Goal: Information Seeking & Learning: Learn about a topic

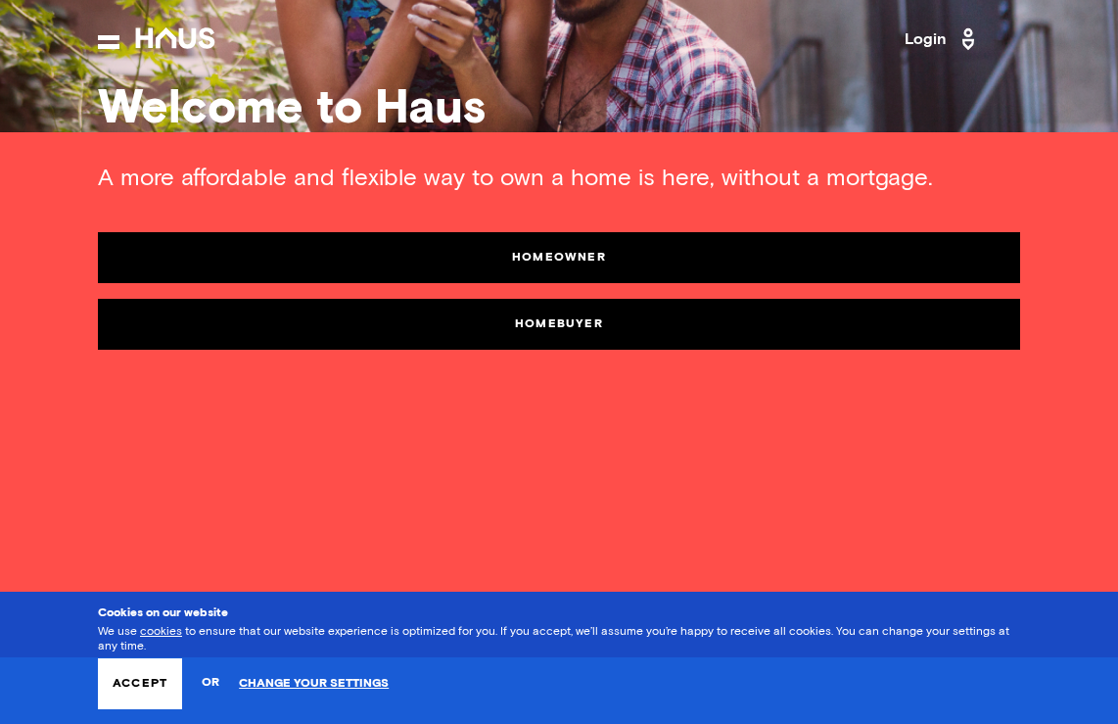
scroll to position [70, 0]
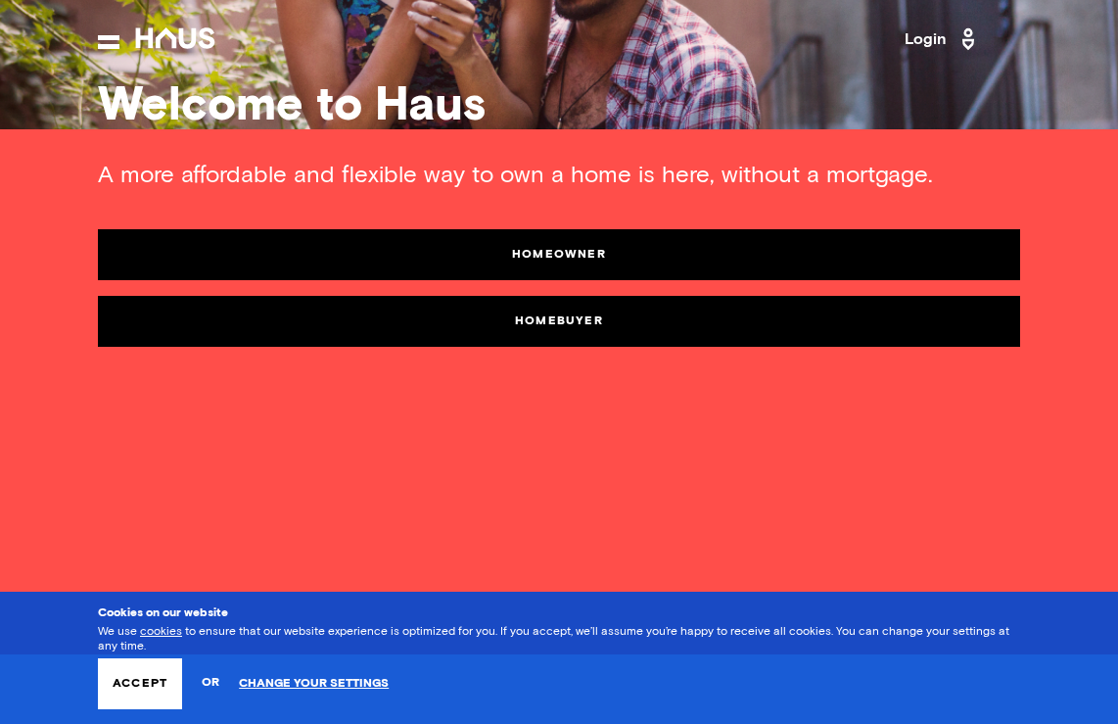
click at [611, 329] on link "Homebuyer" at bounding box center [559, 321] width 922 height 51
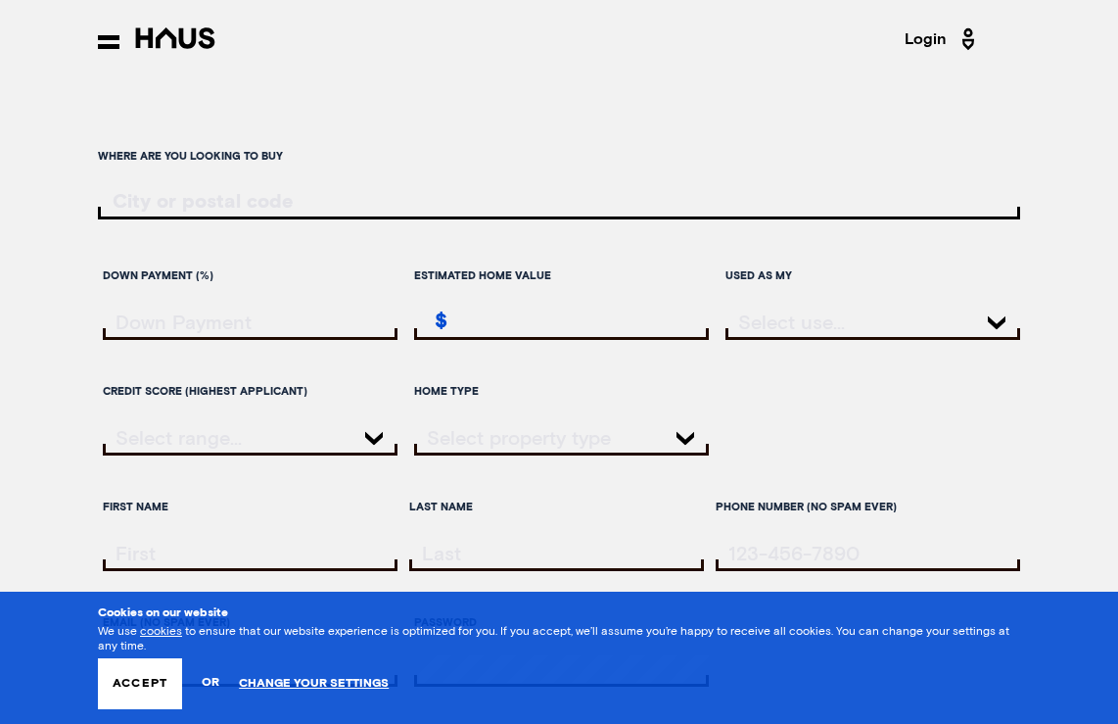
click at [399, 197] on input "ratesLocationInput" at bounding box center [559, 202] width 922 height 22
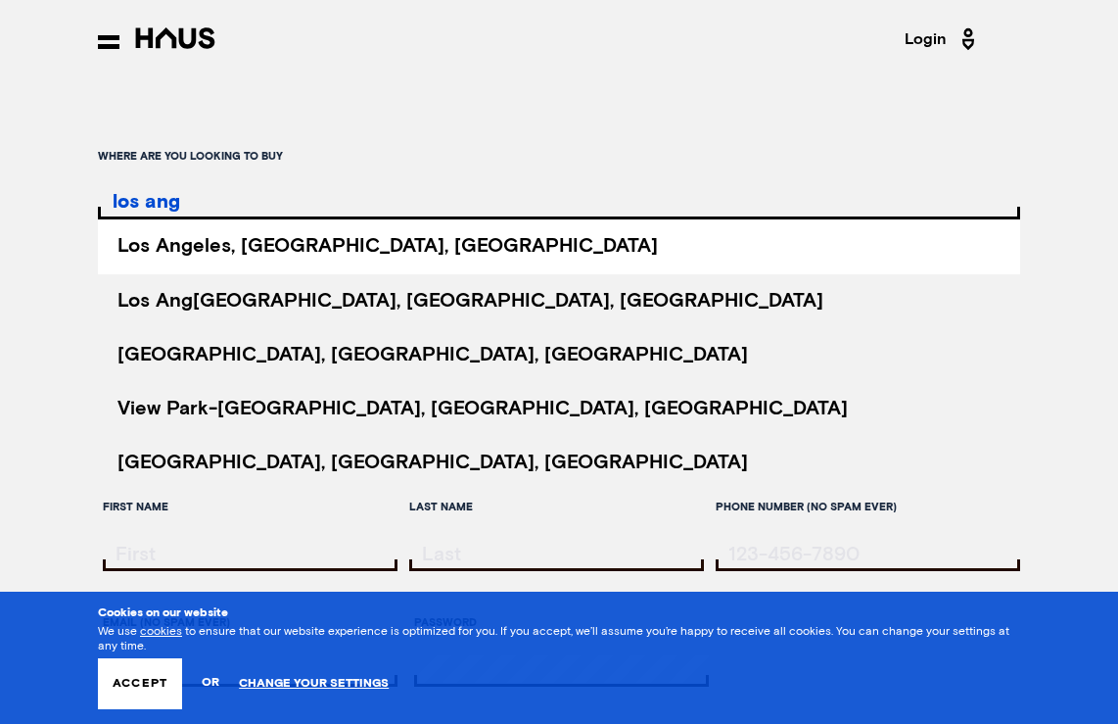
click at [417, 236] on li "Los Ang eles, [GEOGRAPHIC_DATA], [GEOGRAPHIC_DATA]" at bounding box center [559, 246] width 922 height 54
type input "[GEOGRAPHIC_DATA], [GEOGRAPHIC_DATA], [GEOGRAPHIC_DATA]"
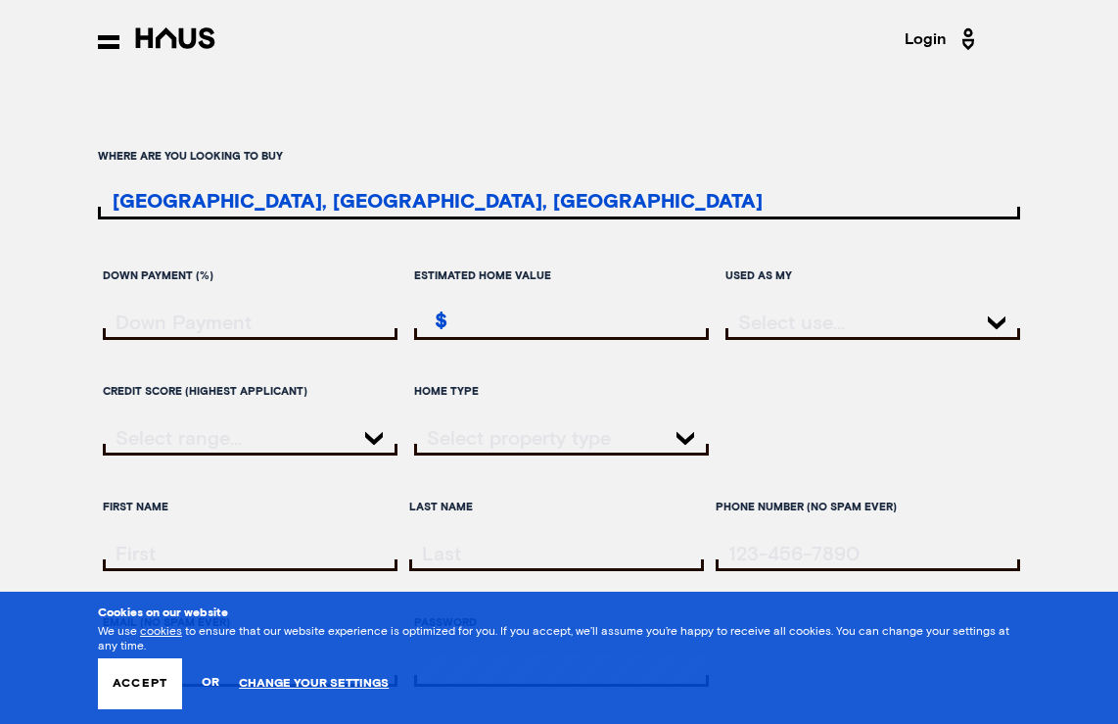
scroll to position [50, 0]
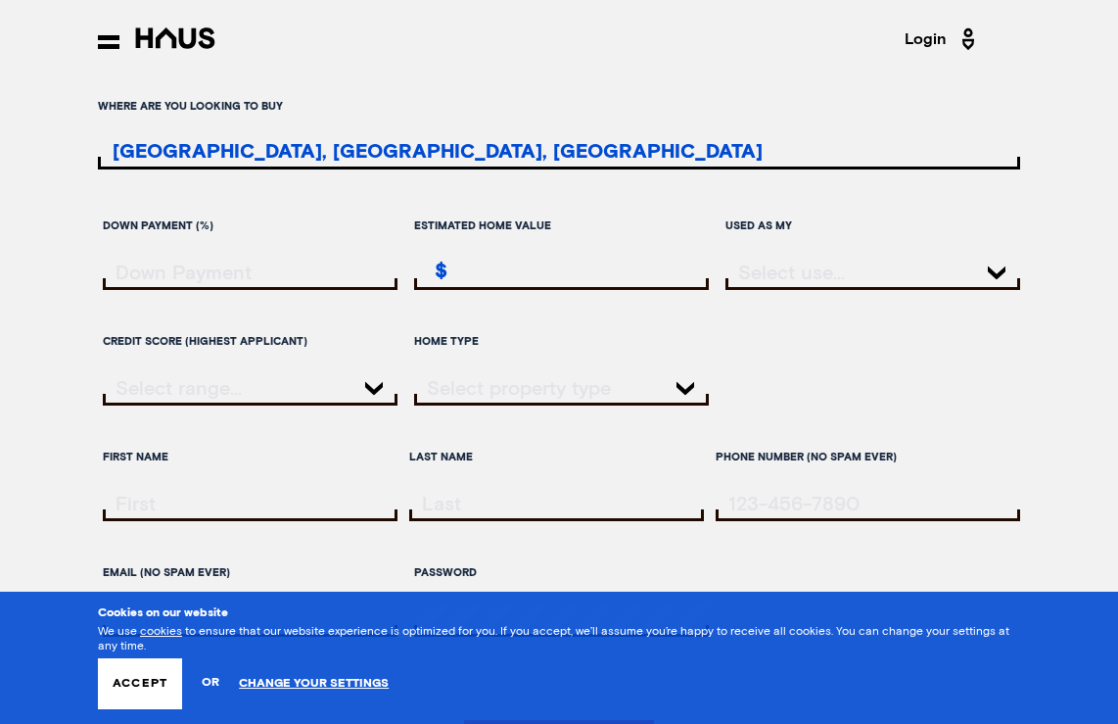
click at [286, 284] on div at bounding box center [250, 273] width 295 height 34
click at [284, 281] on div at bounding box center [250, 273] width 295 height 34
click at [275, 277] on div at bounding box center [250, 273] width 295 height 34
click at [255, 271] on input "downPayment" at bounding box center [253, 272] width 290 height 21
type input "20000"
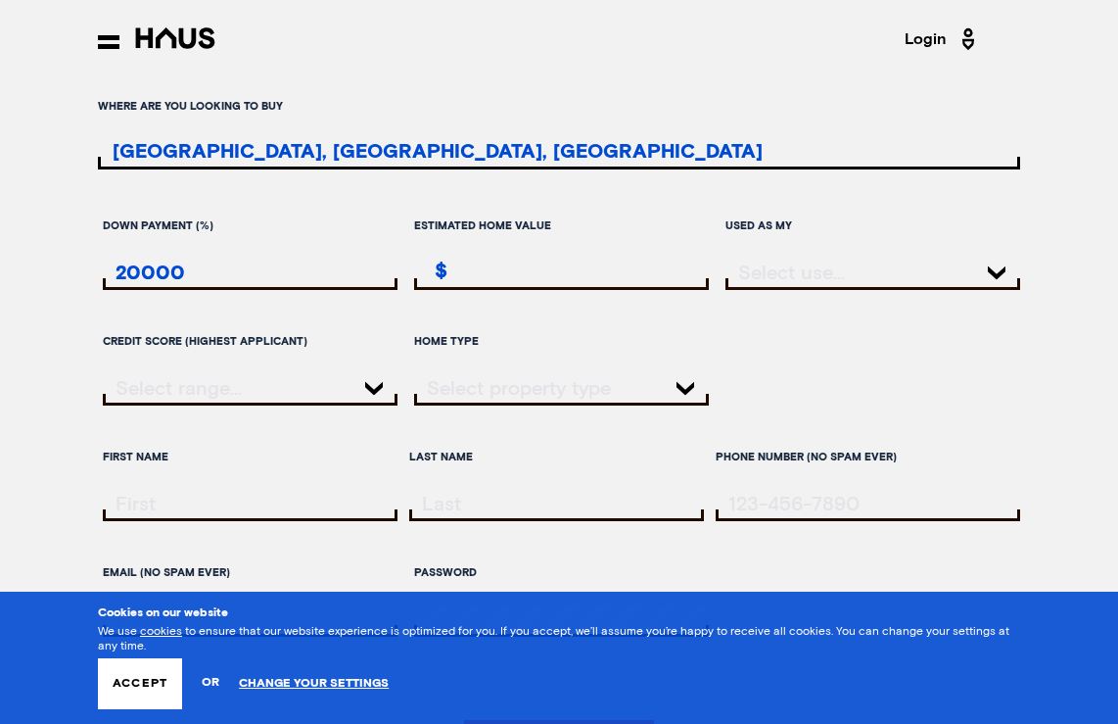
click at [502, 266] on input "estimatedHomeValue" at bounding box center [564, 272] width 290 height 21
click at [905, 270] on div at bounding box center [873, 273] width 295 height 34
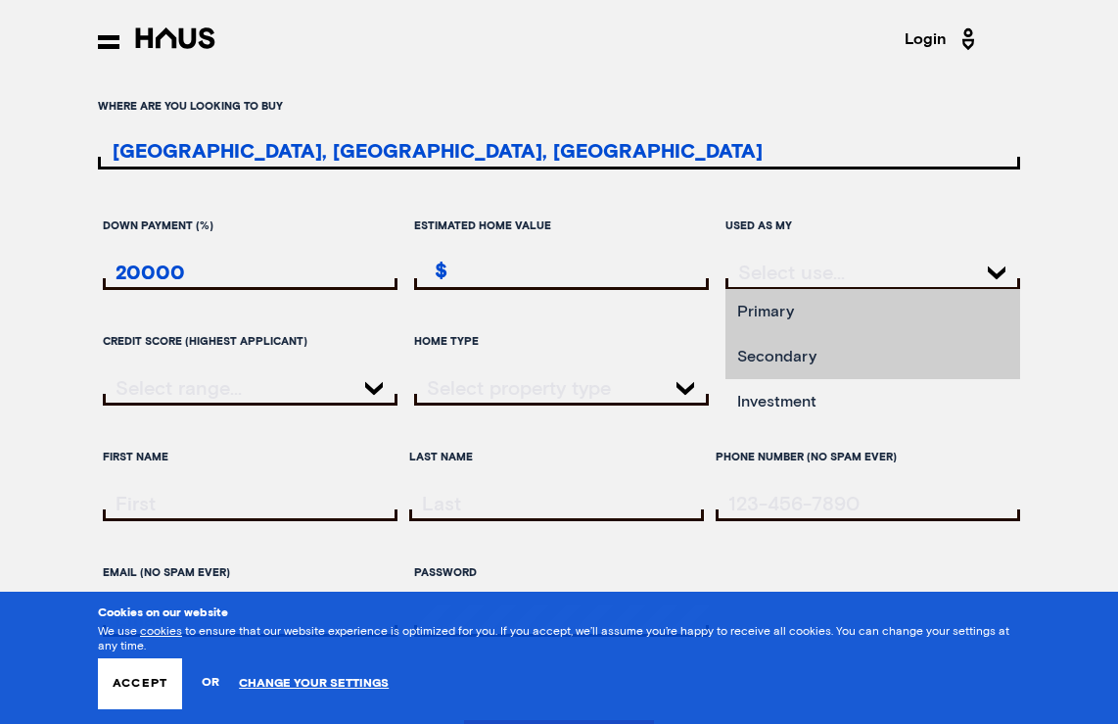
scroll to position [67, 0]
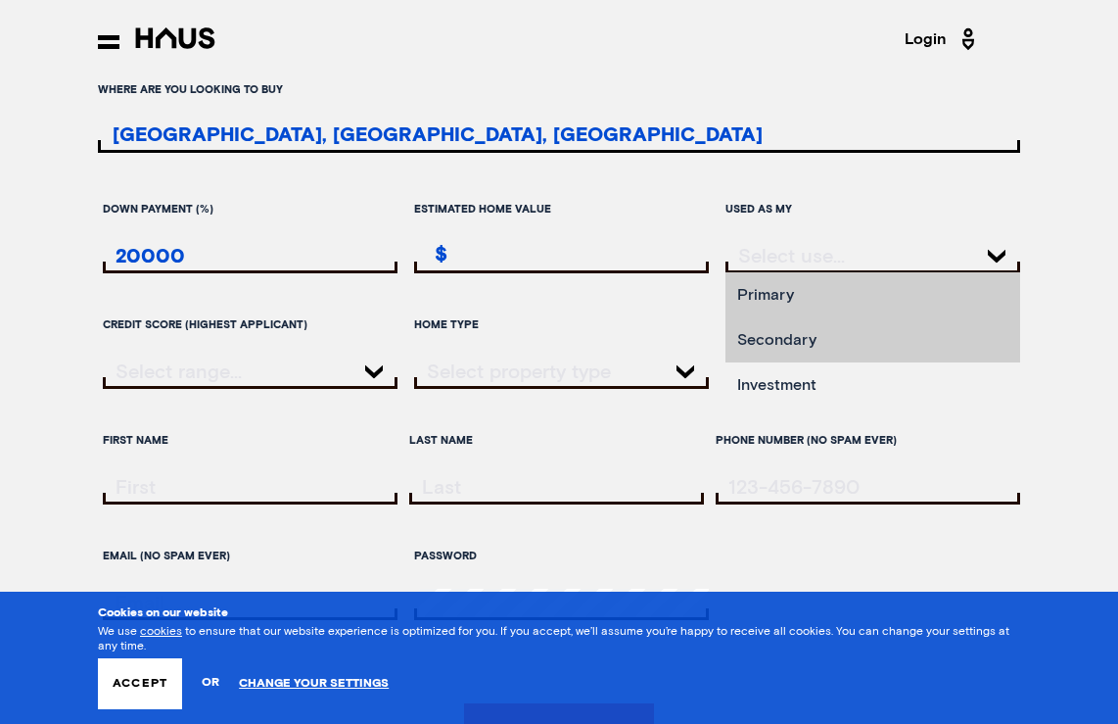
click at [891, 381] on li "Investment" at bounding box center [873, 384] width 295 height 45
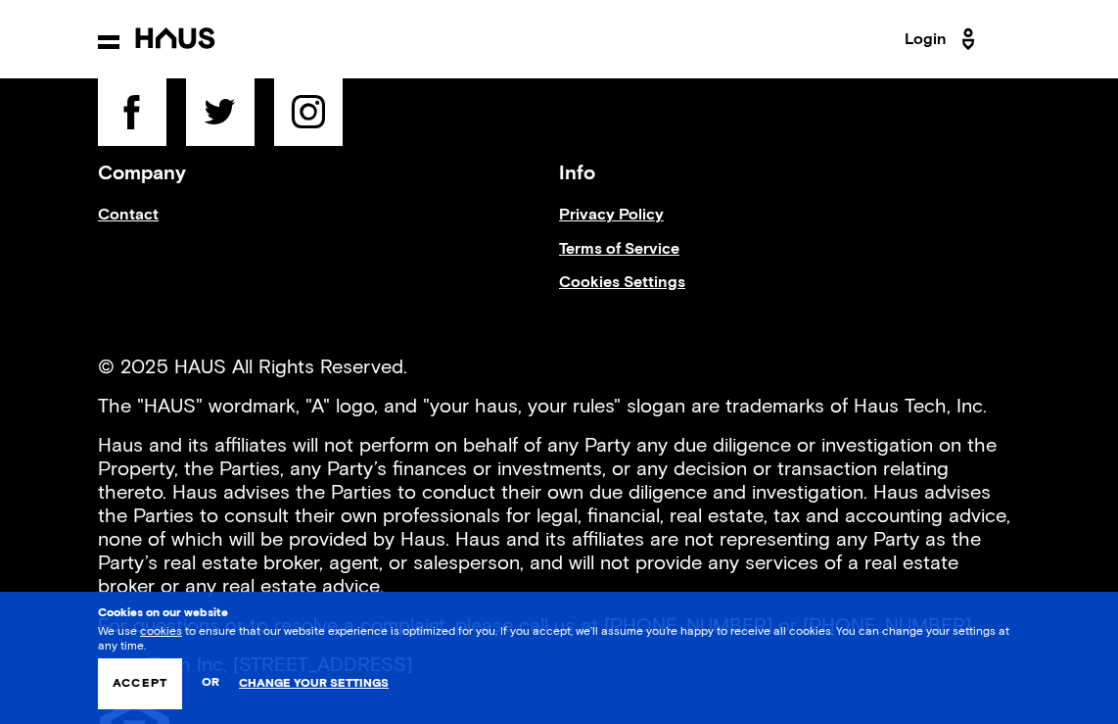
scroll to position [0, 0]
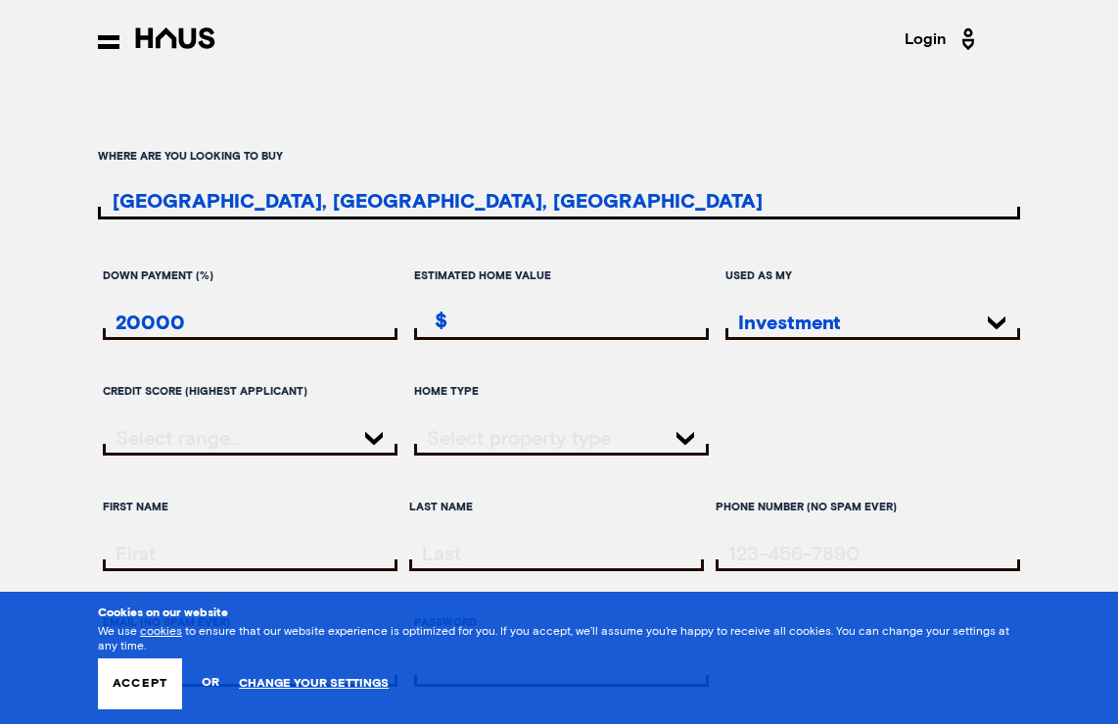
click at [109, 36] on icon at bounding box center [109, 42] width 22 height 14
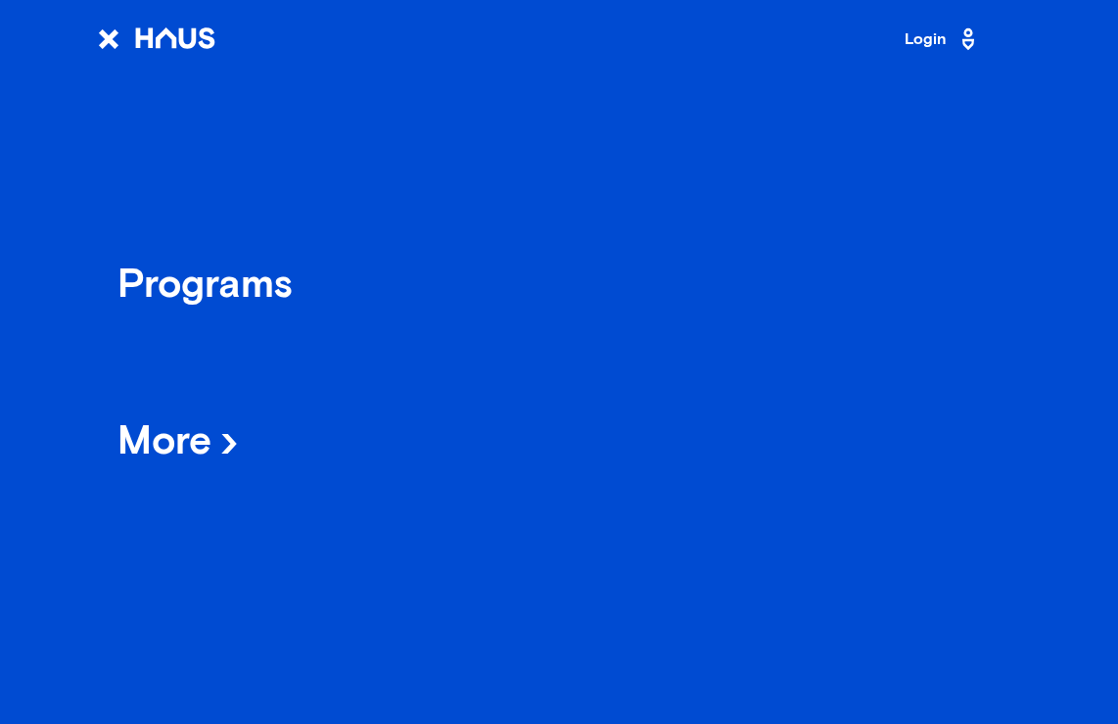
click at [211, 297] on div "Programs" at bounding box center [204, 286] width 175 height 34
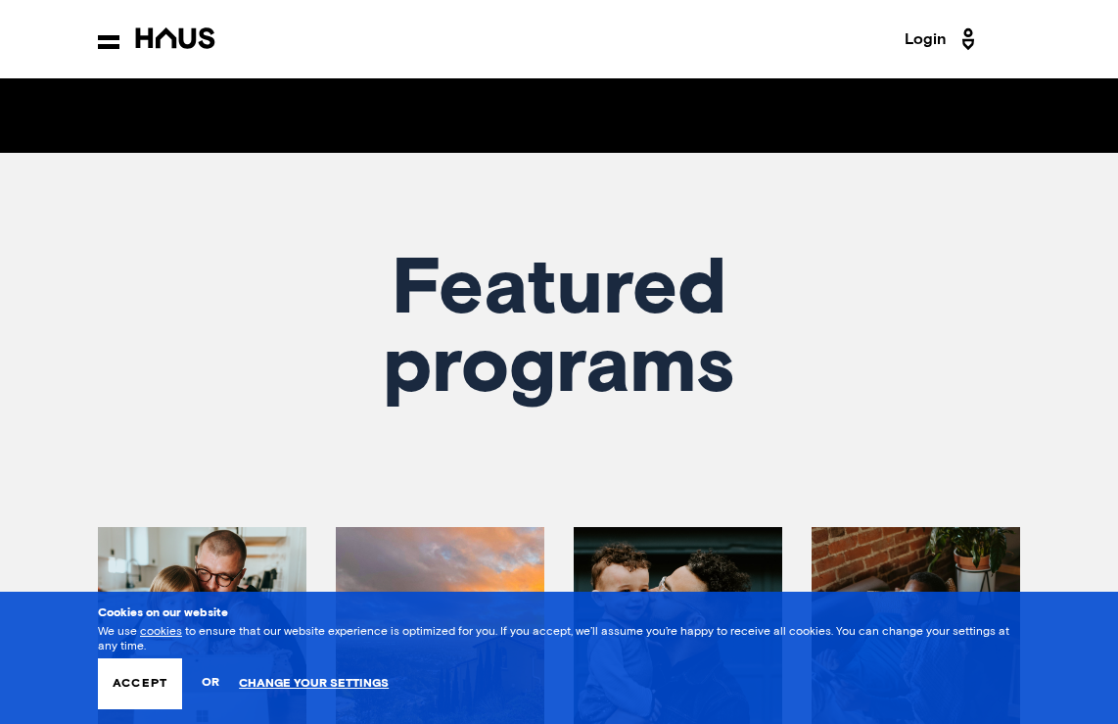
scroll to position [939, 0]
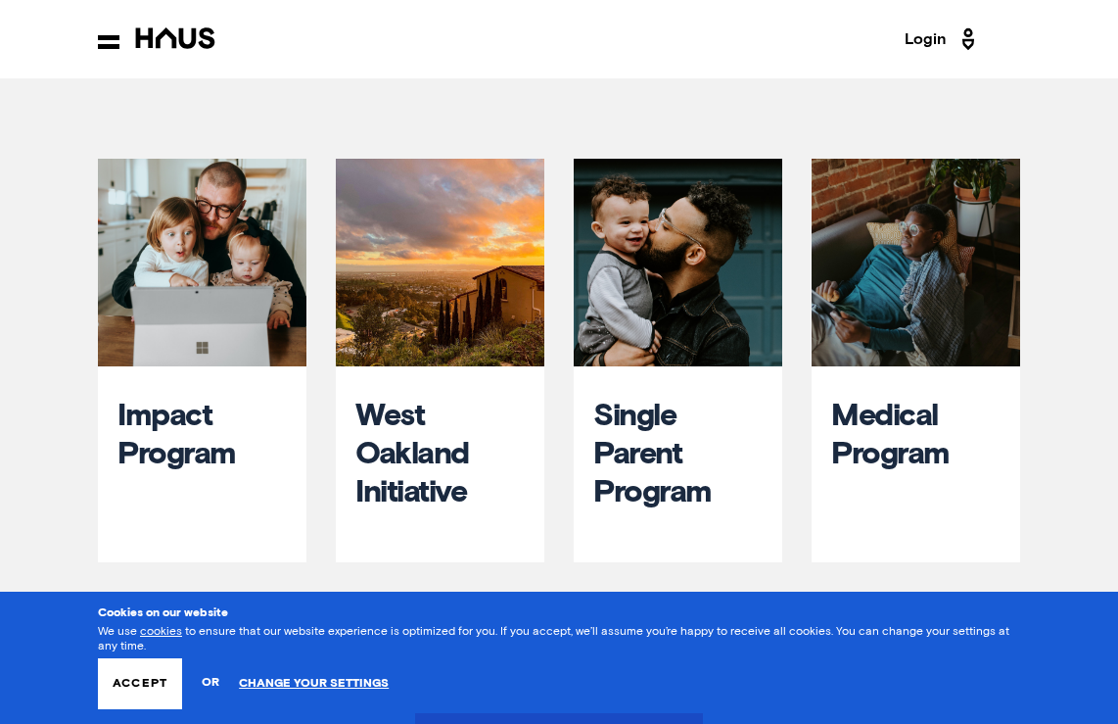
click at [164, 684] on button "Accept" at bounding box center [140, 683] width 84 height 51
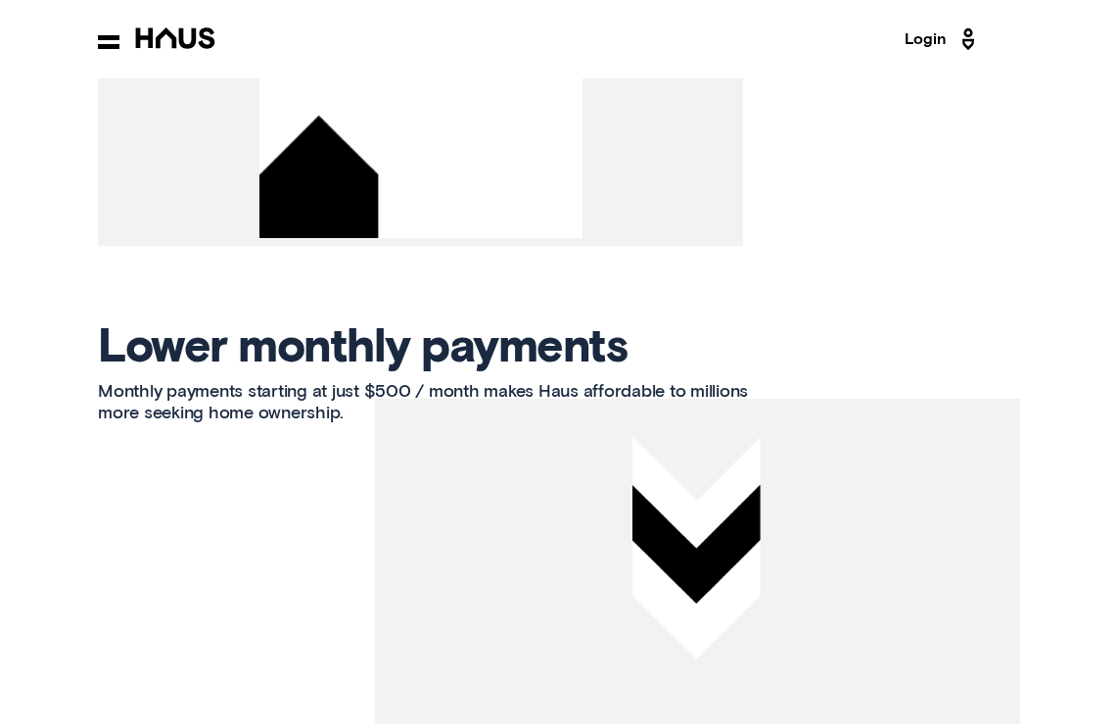
scroll to position [2425, 0]
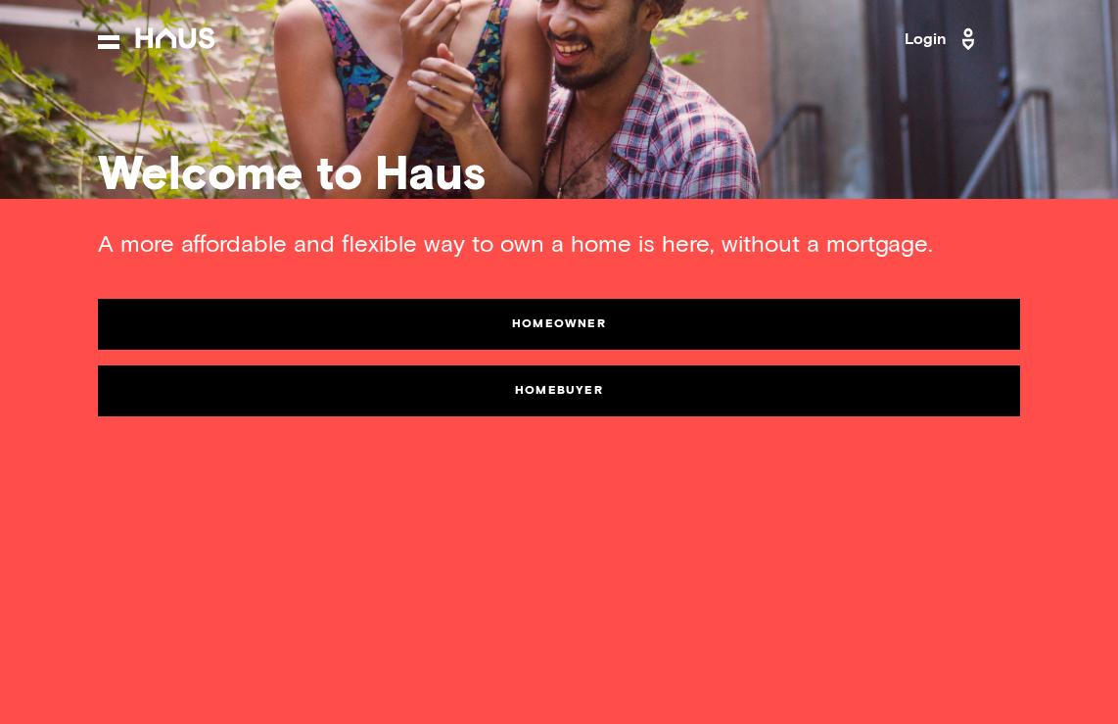
scroll to position [70, 0]
